Goal: Obtain resource: Download file/media

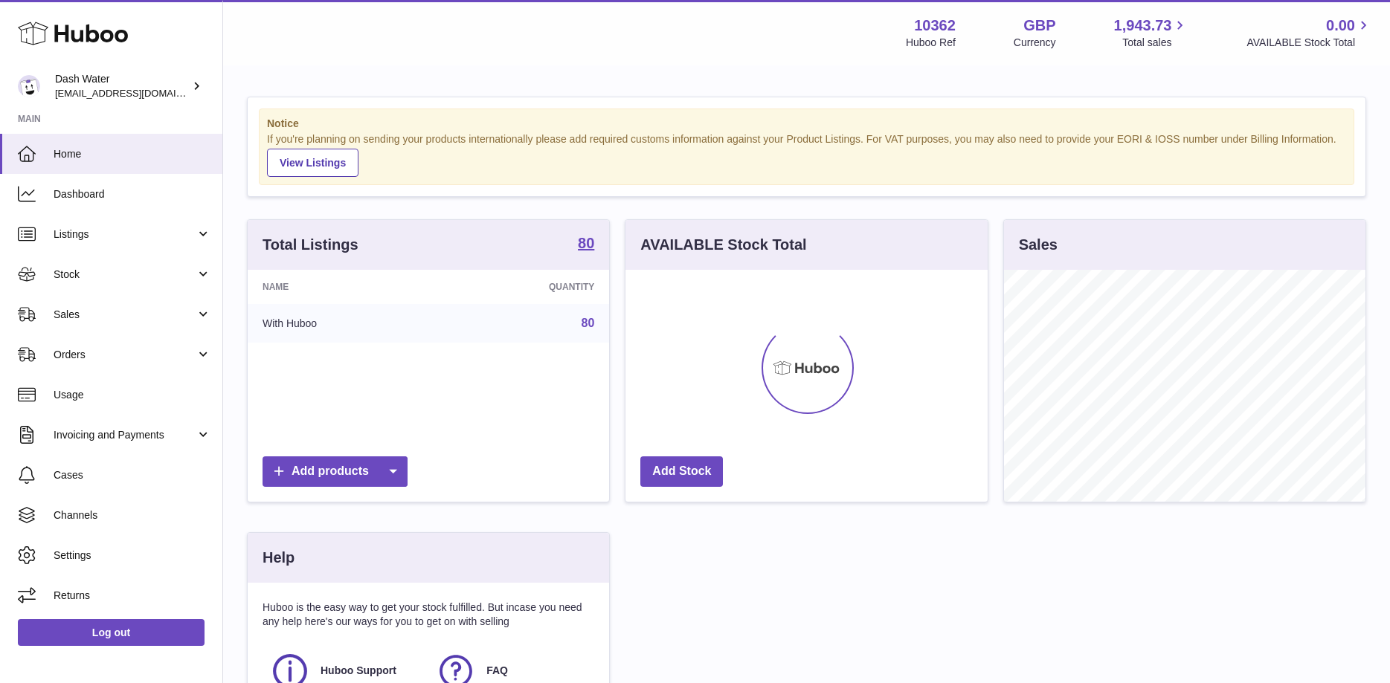
scroll to position [232, 361]
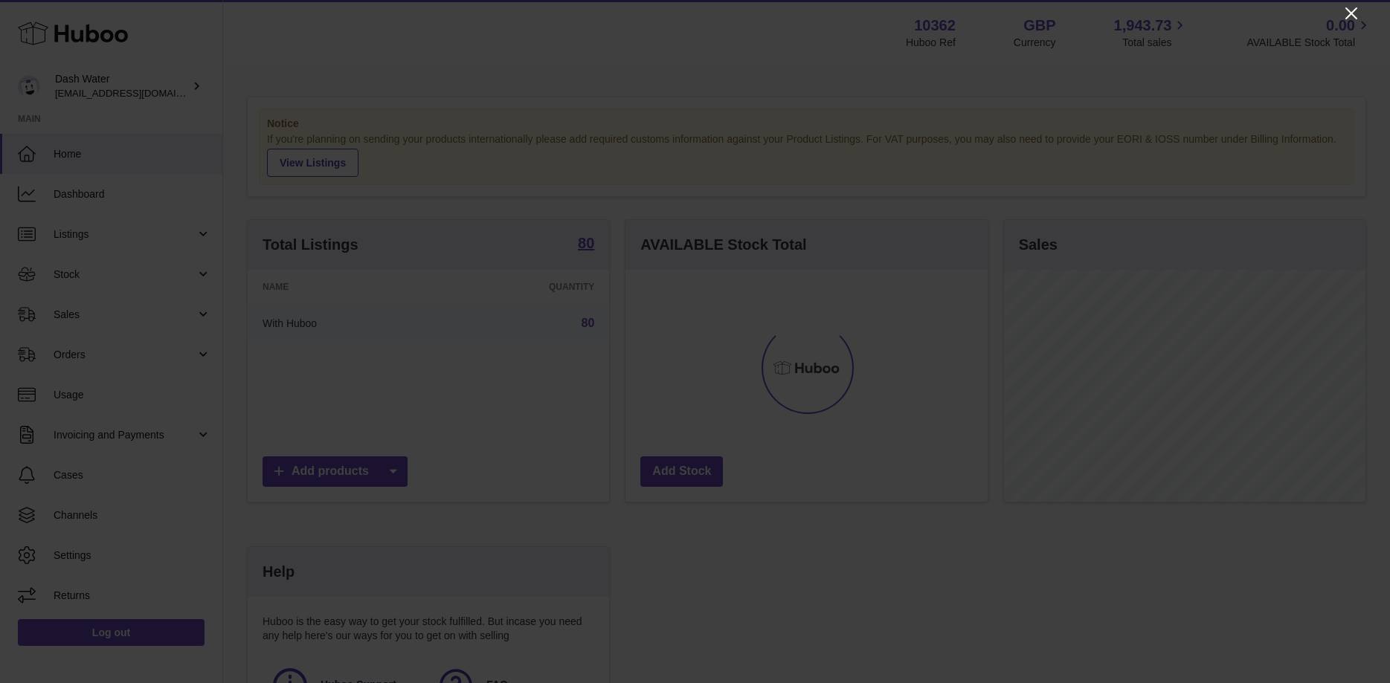
click at [1357, 15] on icon "Close" at bounding box center [1351, 13] width 18 height 18
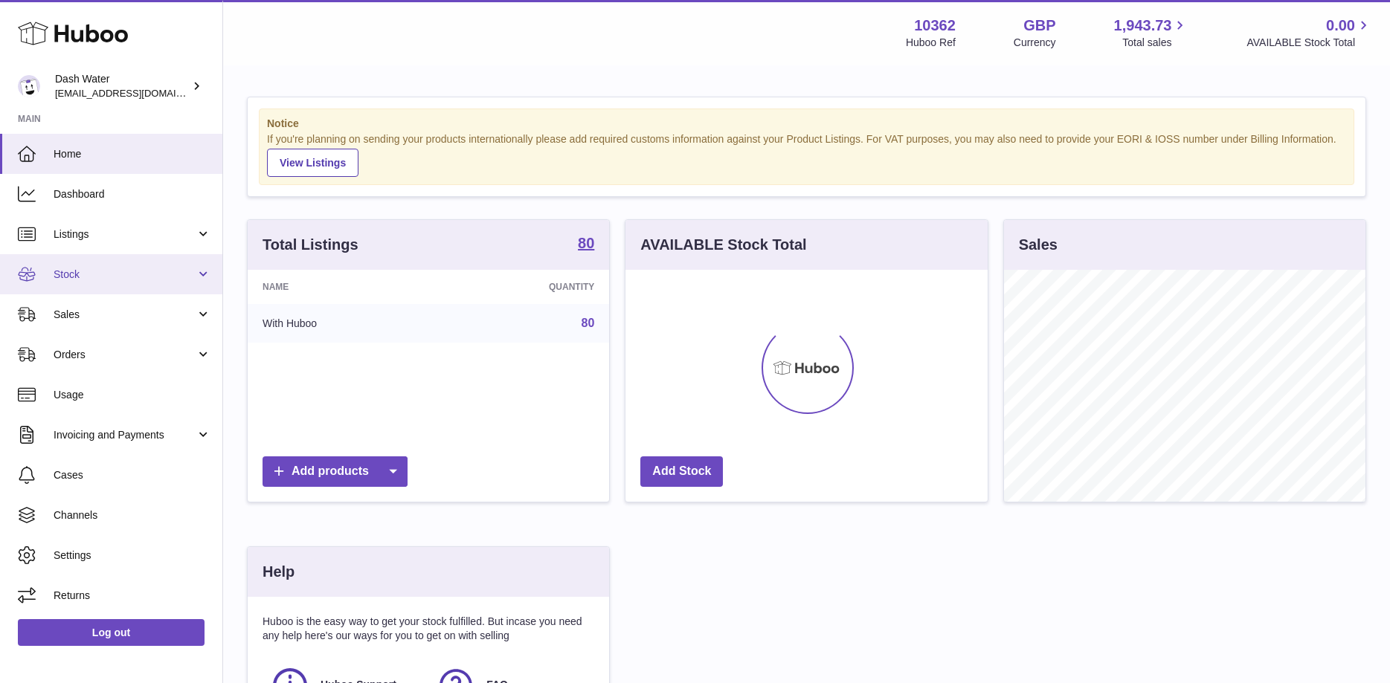
click at [80, 273] on span "Stock" at bounding box center [125, 275] width 142 height 14
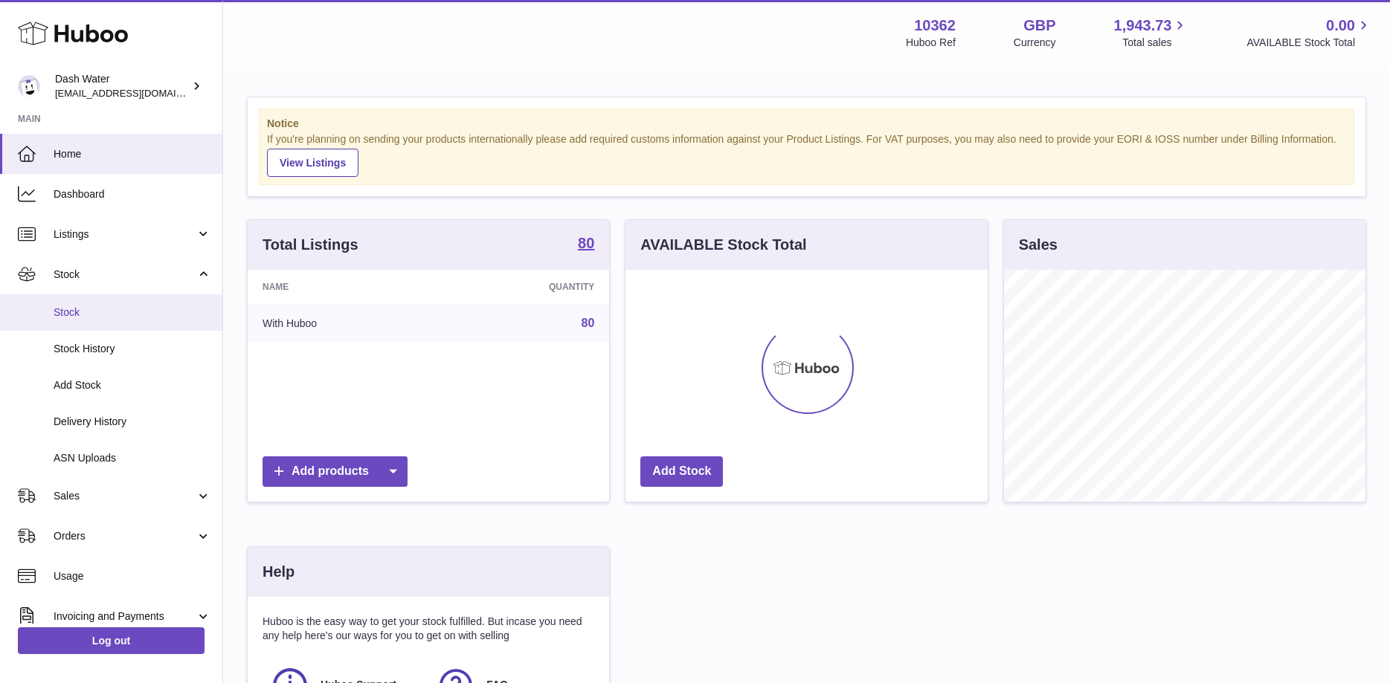
click at [91, 315] on span "Stock" at bounding box center [133, 313] width 158 height 14
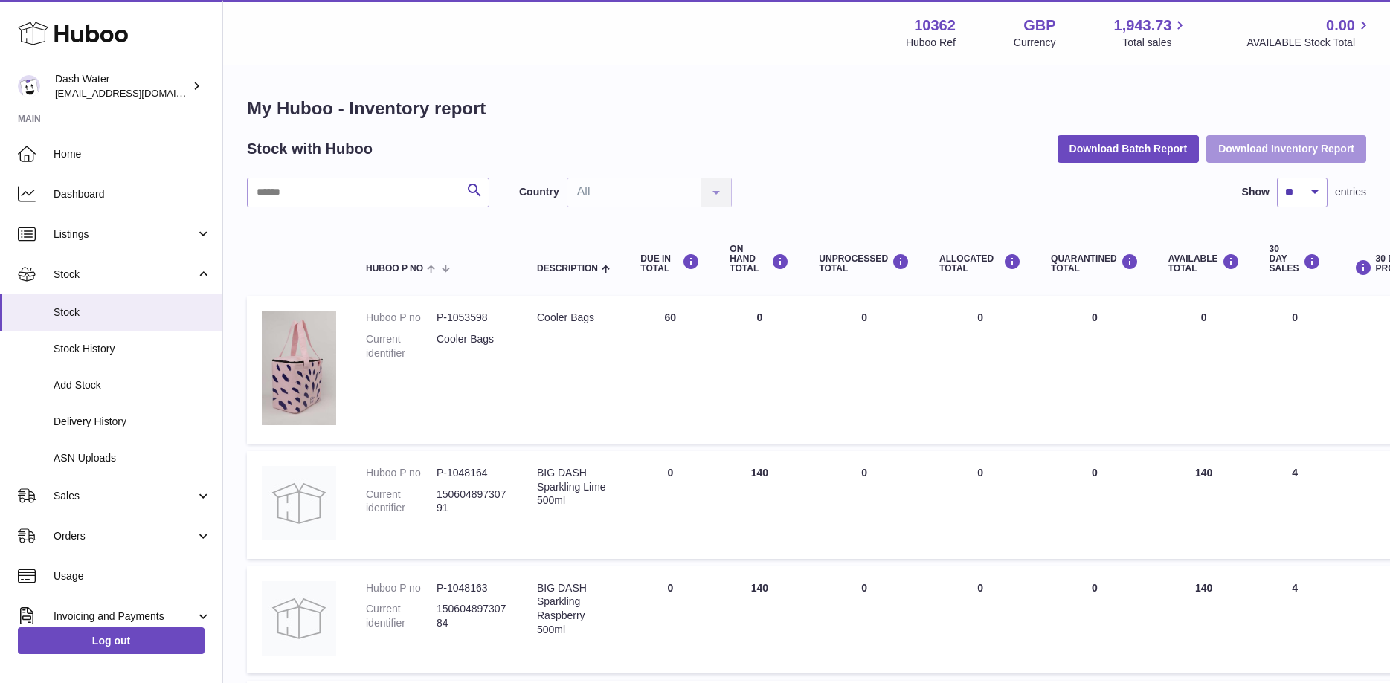
click at [1251, 152] on button "Download Inventory Report" at bounding box center [1286, 148] width 160 height 27
click at [1069, 7] on div "Menu Huboo 10362 Huboo Ref GBP Currency 1,943.73 Total sales 0.00 AVAILABLE Sto…" at bounding box center [806, 32] width 1167 height 65
click at [112, 431] on link "Delivery History" at bounding box center [111, 422] width 222 height 36
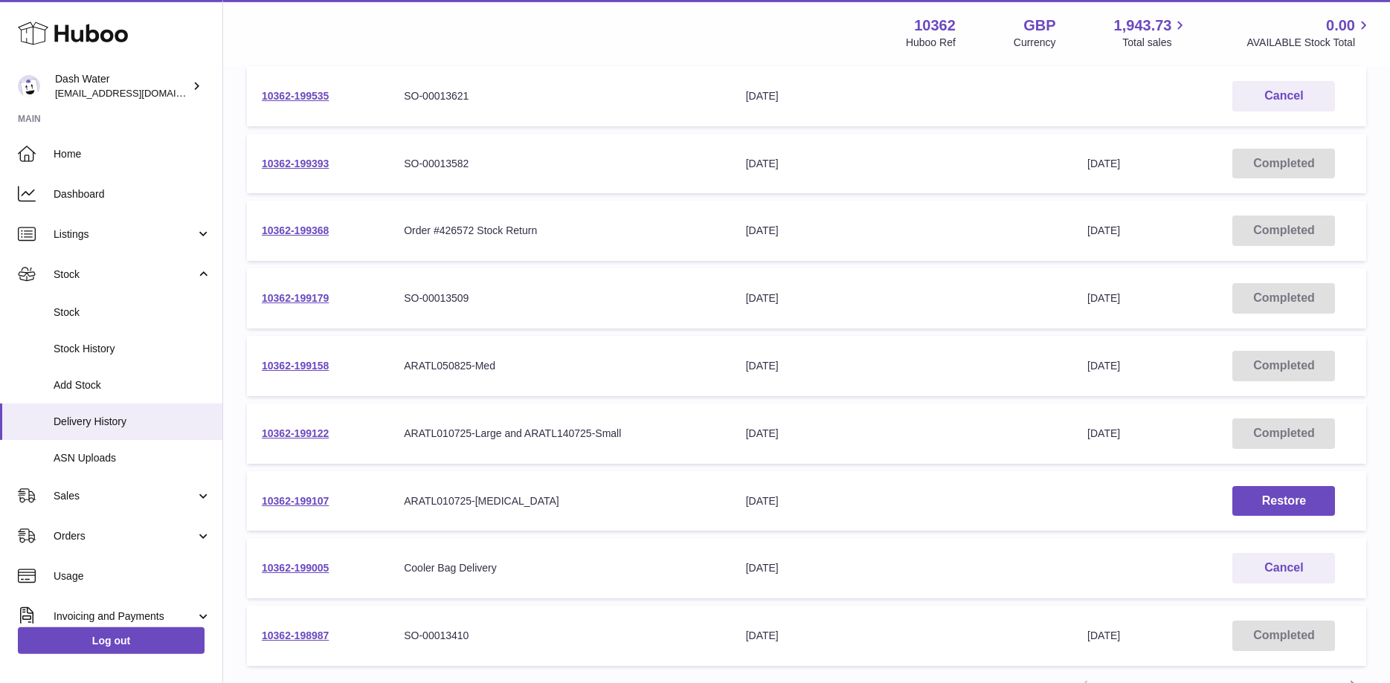
scroll to position [303, 0]
